Goal: Task Accomplishment & Management: Manage account settings

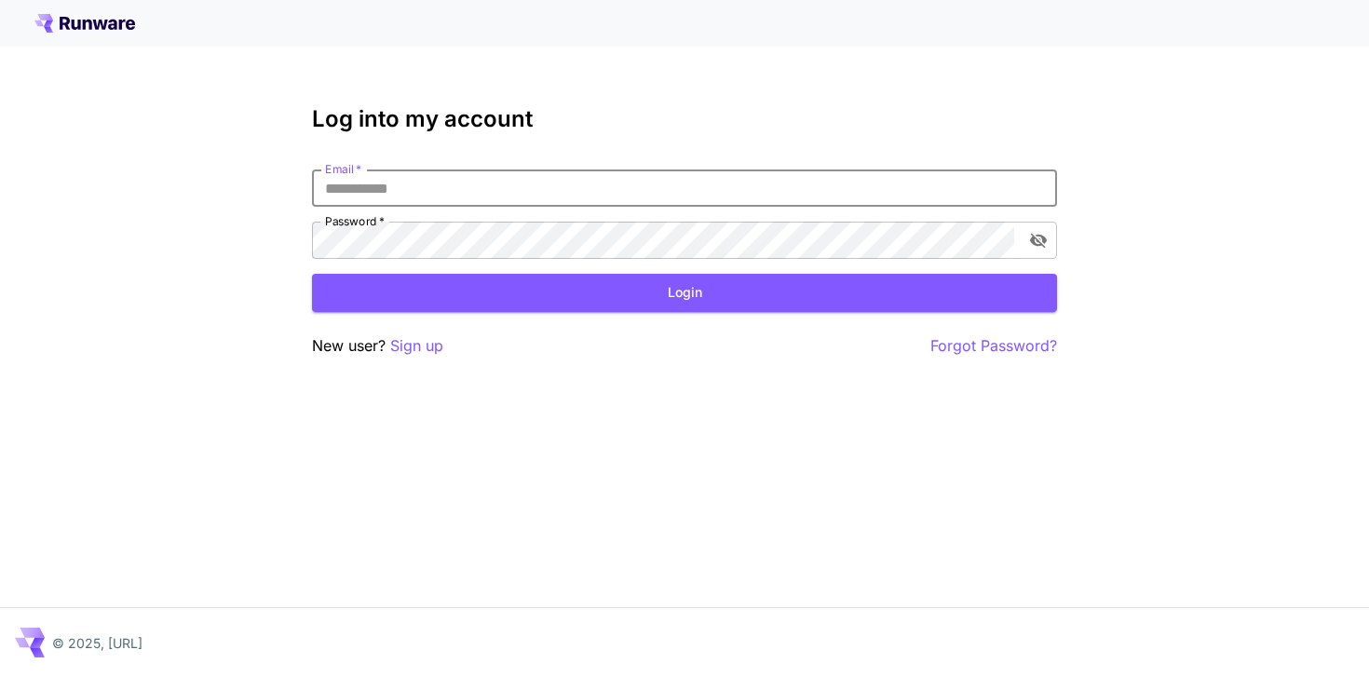
click at [766, 197] on input "Email   *" at bounding box center [684, 187] width 745 height 37
click at [1026, 196] on input "Email   *" at bounding box center [684, 187] width 745 height 37
click at [0, 676] on com-1password-button at bounding box center [0, 677] width 0 height 0
type input "**********"
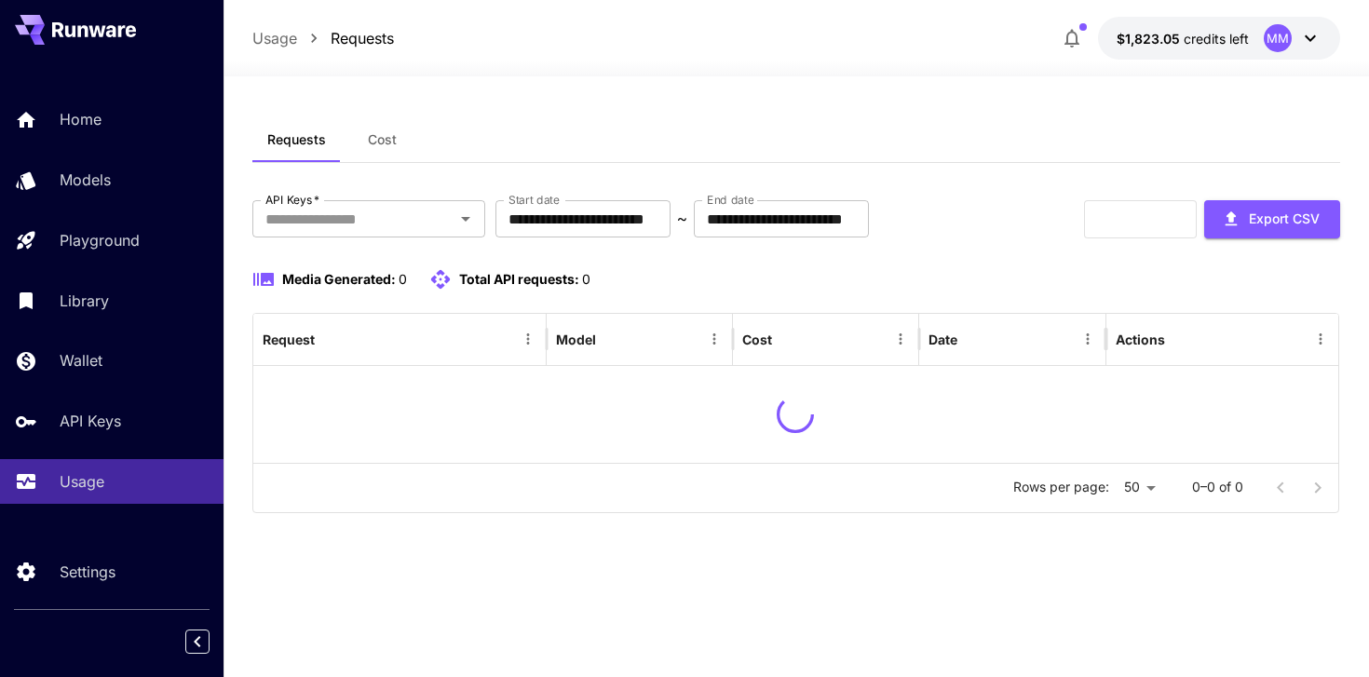
click at [371, 162] on div "Requests Cost" at bounding box center [796, 140] width 1089 height 46
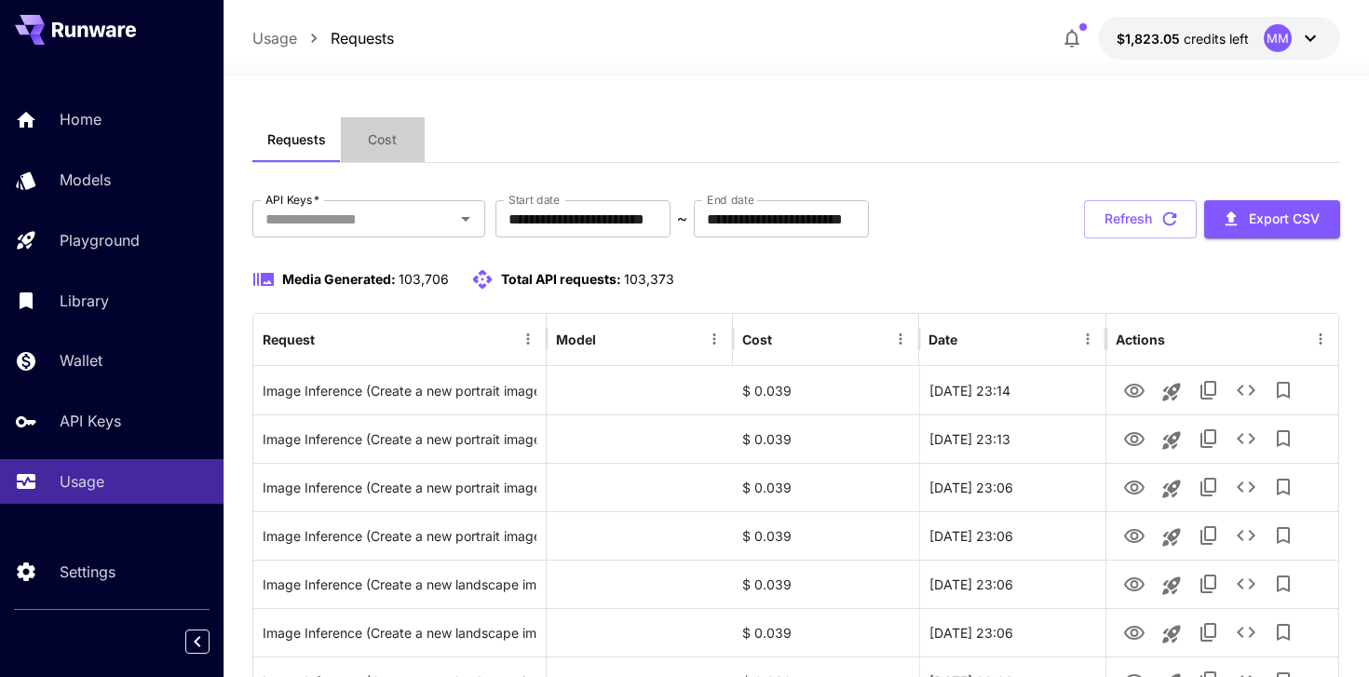
click at [376, 150] on button "Cost" at bounding box center [383, 139] width 84 height 45
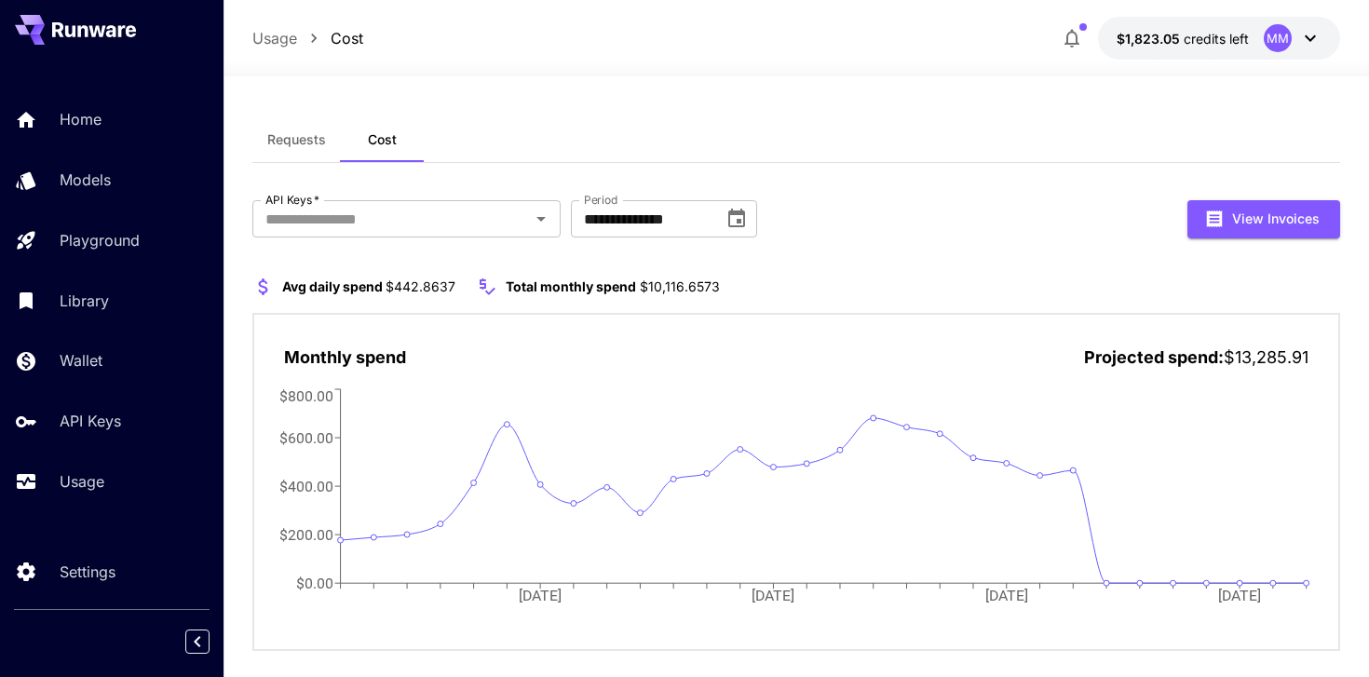
click at [1172, 29] on p "$1,823.05 credits left" at bounding box center [1183, 39] width 132 height 20
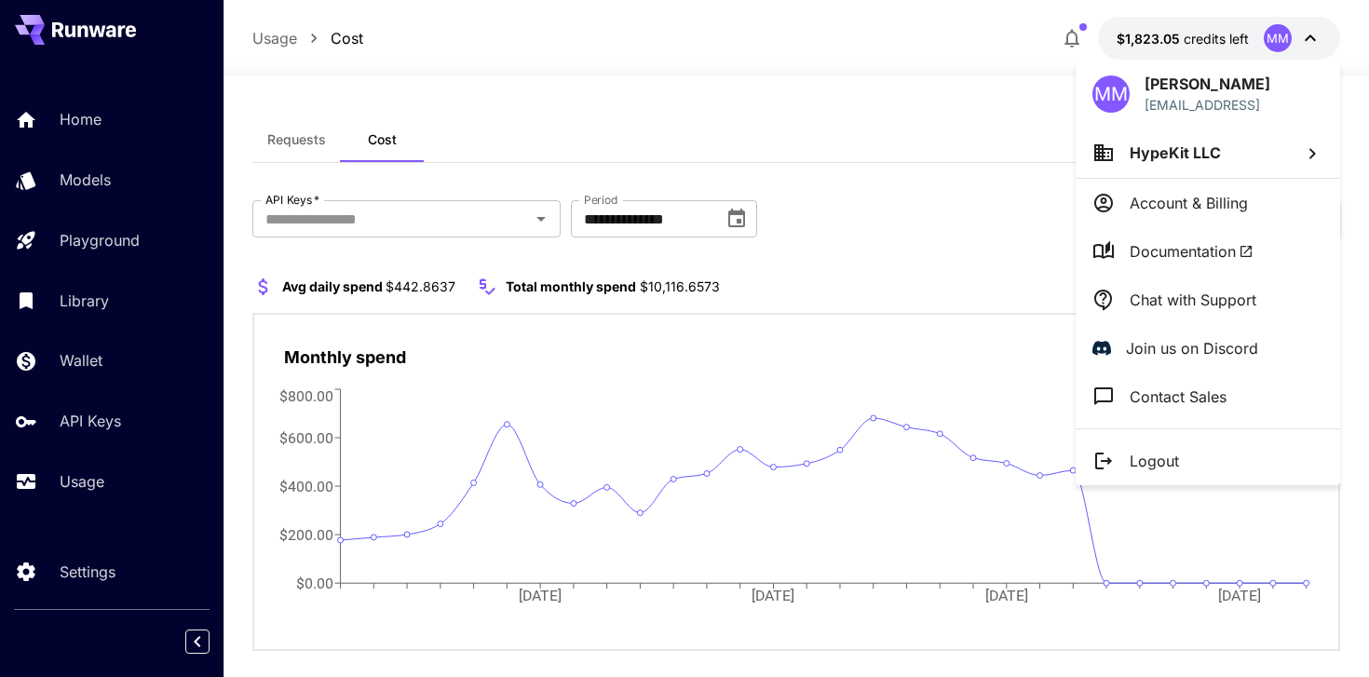
click at [1136, 200] on p "Account & Billing" at bounding box center [1189, 203] width 118 height 22
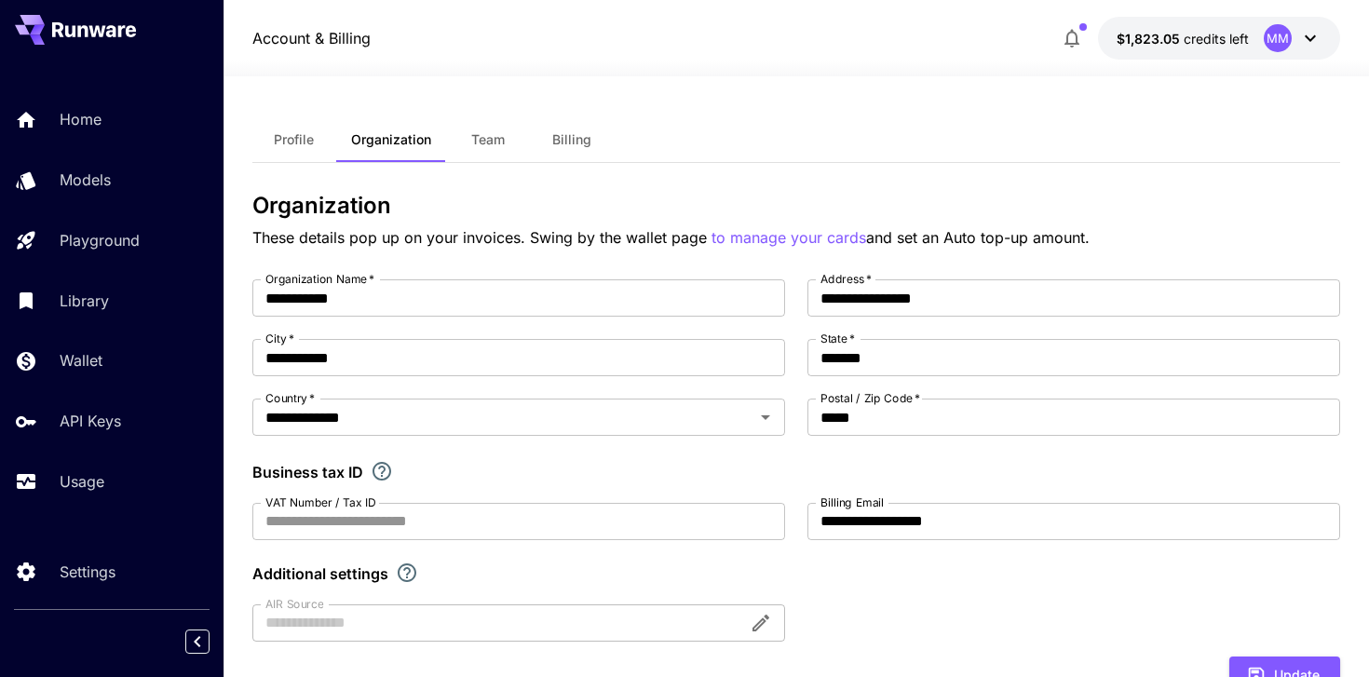
click at [550, 137] on button "Billing" at bounding box center [572, 139] width 84 height 45
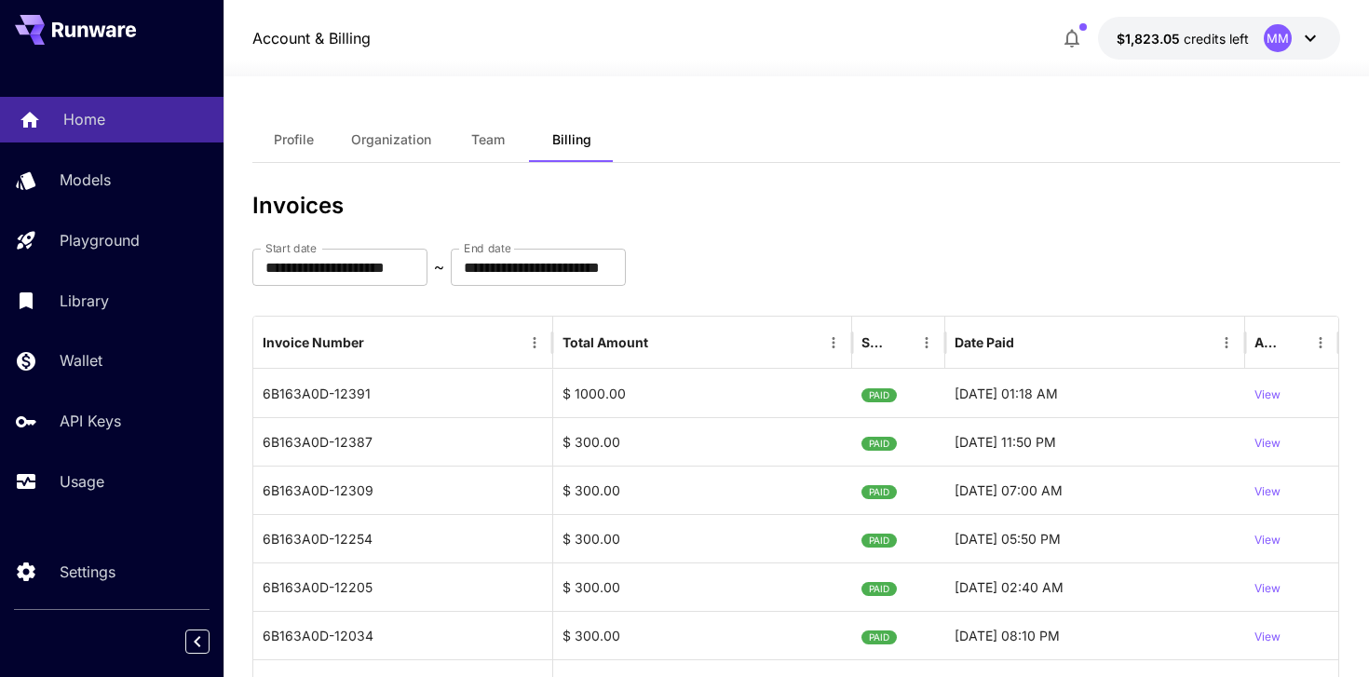
click at [129, 120] on div "Home" at bounding box center [135, 119] width 145 height 22
